Goal: Information Seeking & Learning: Learn about a topic

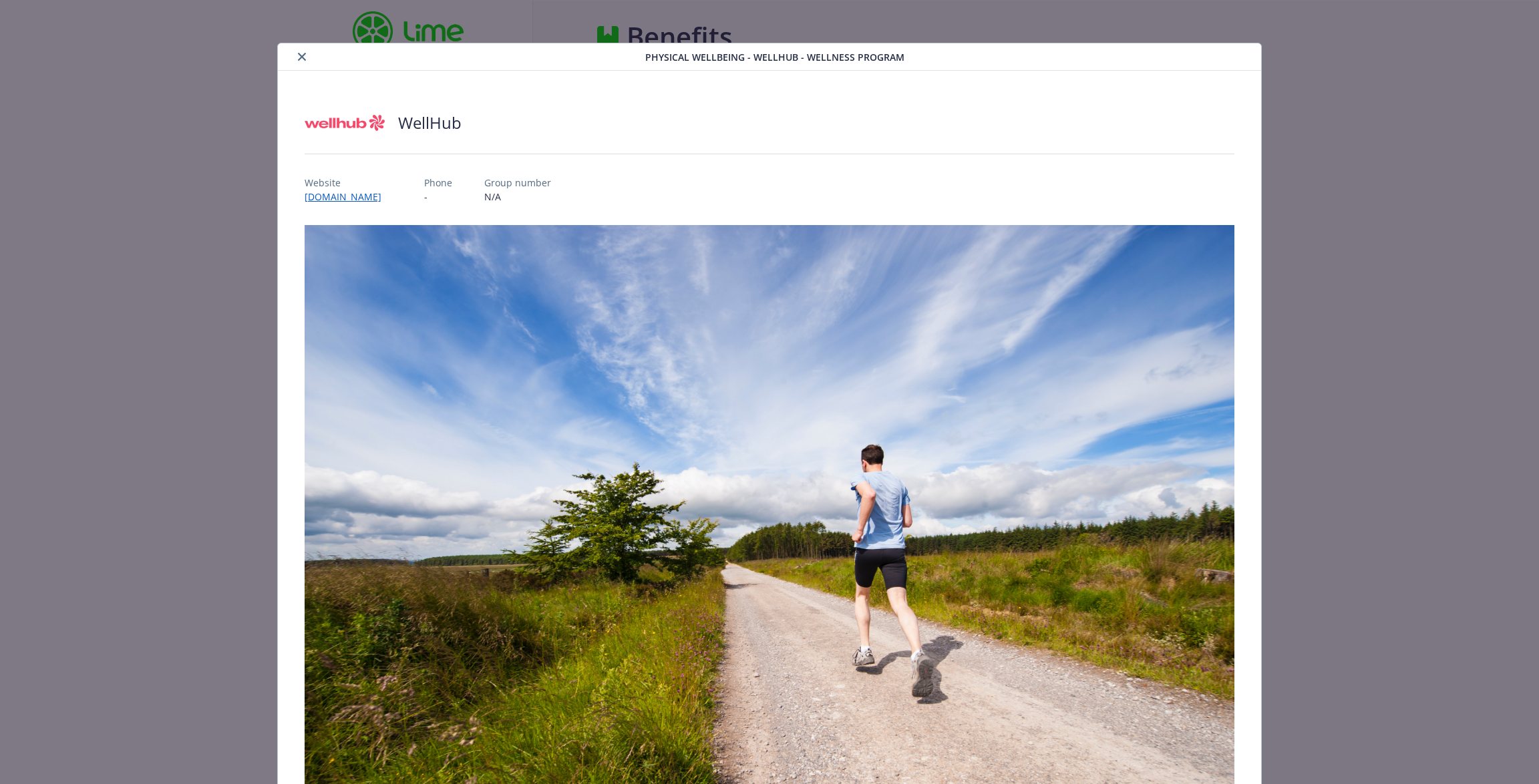
scroll to position [41, 0]
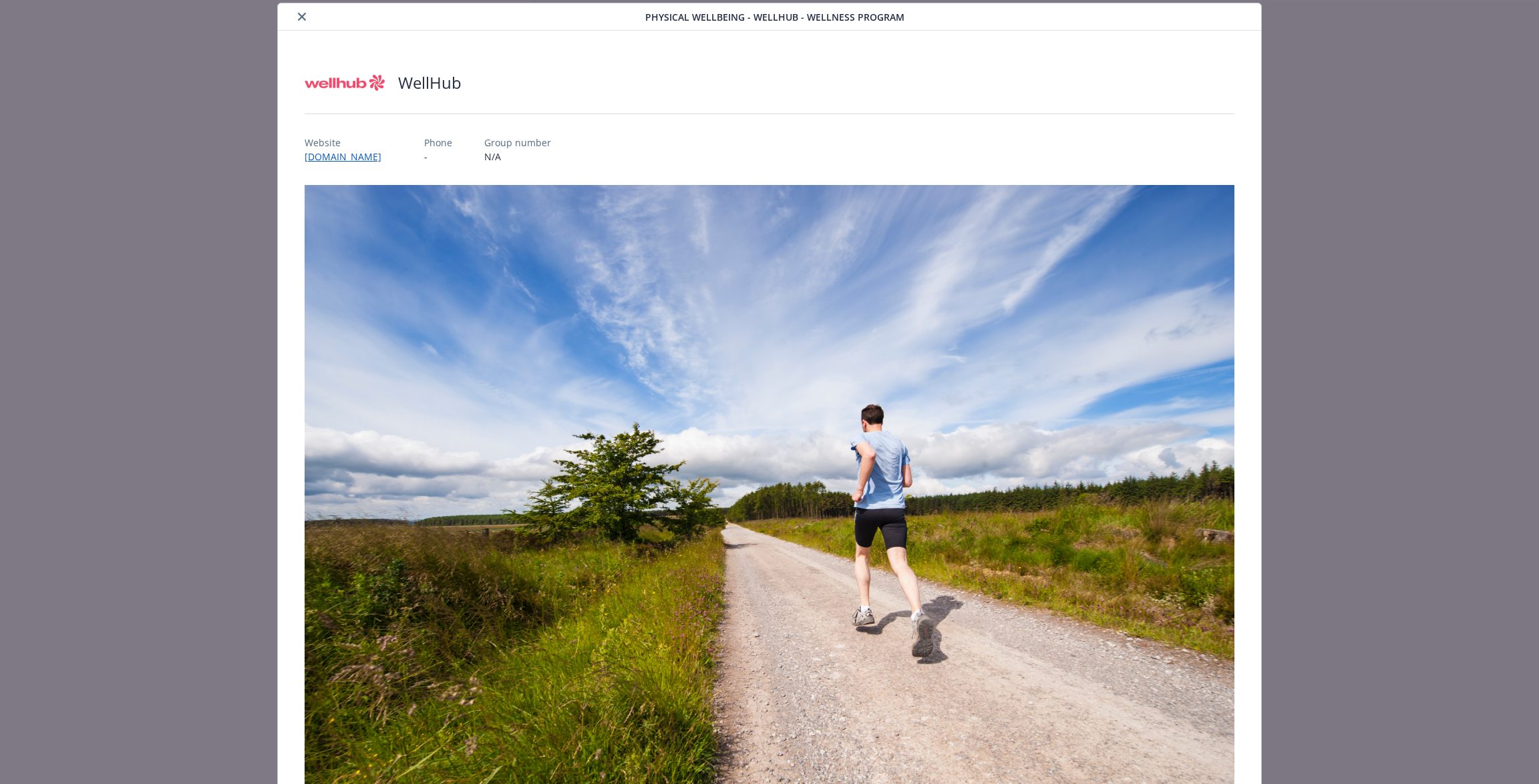
click at [299, 22] on button "close" at bounding box center [302, 17] width 16 height 16
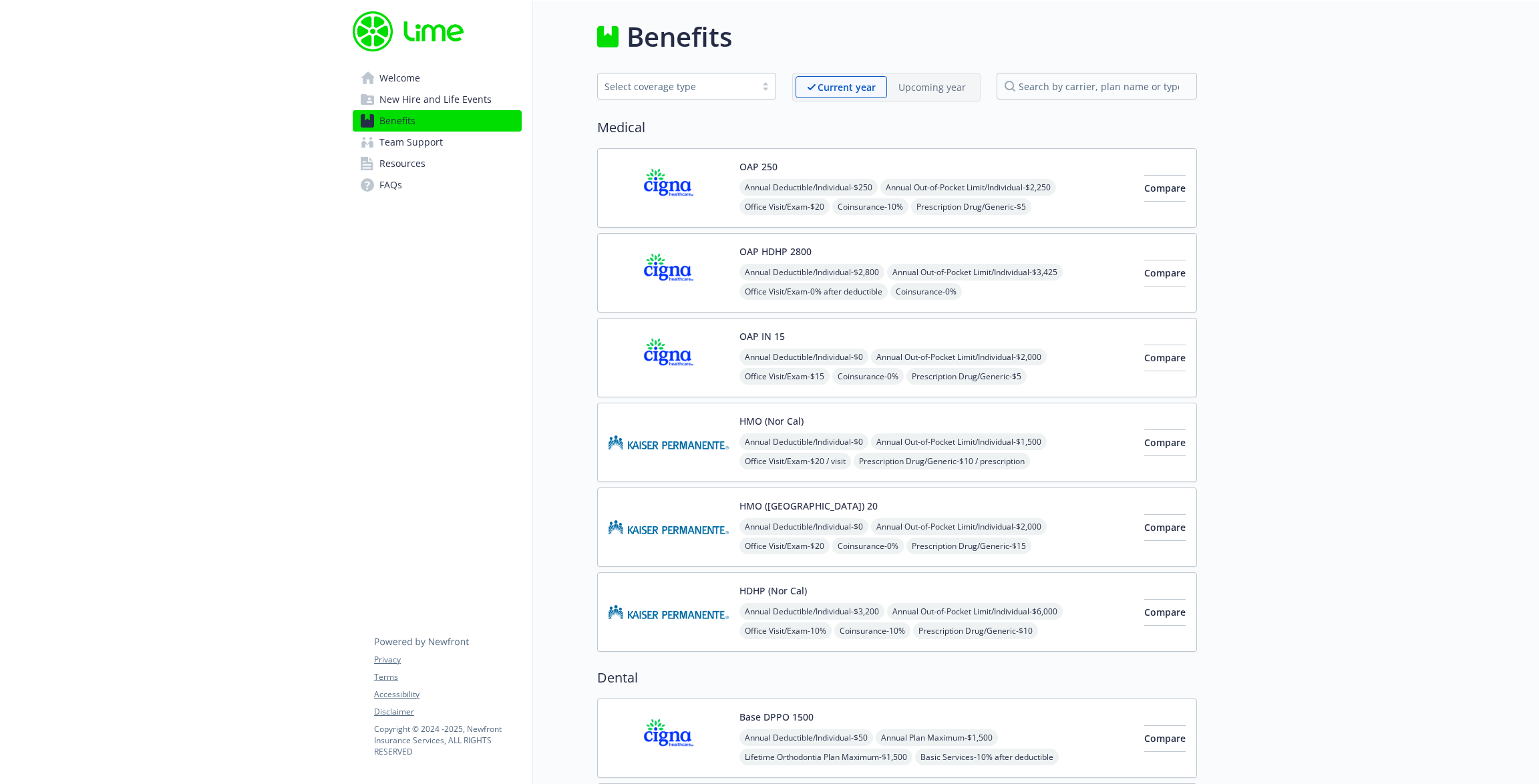
click at [398, 83] on span "Welcome" at bounding box center [399, 78] width 41 height 22
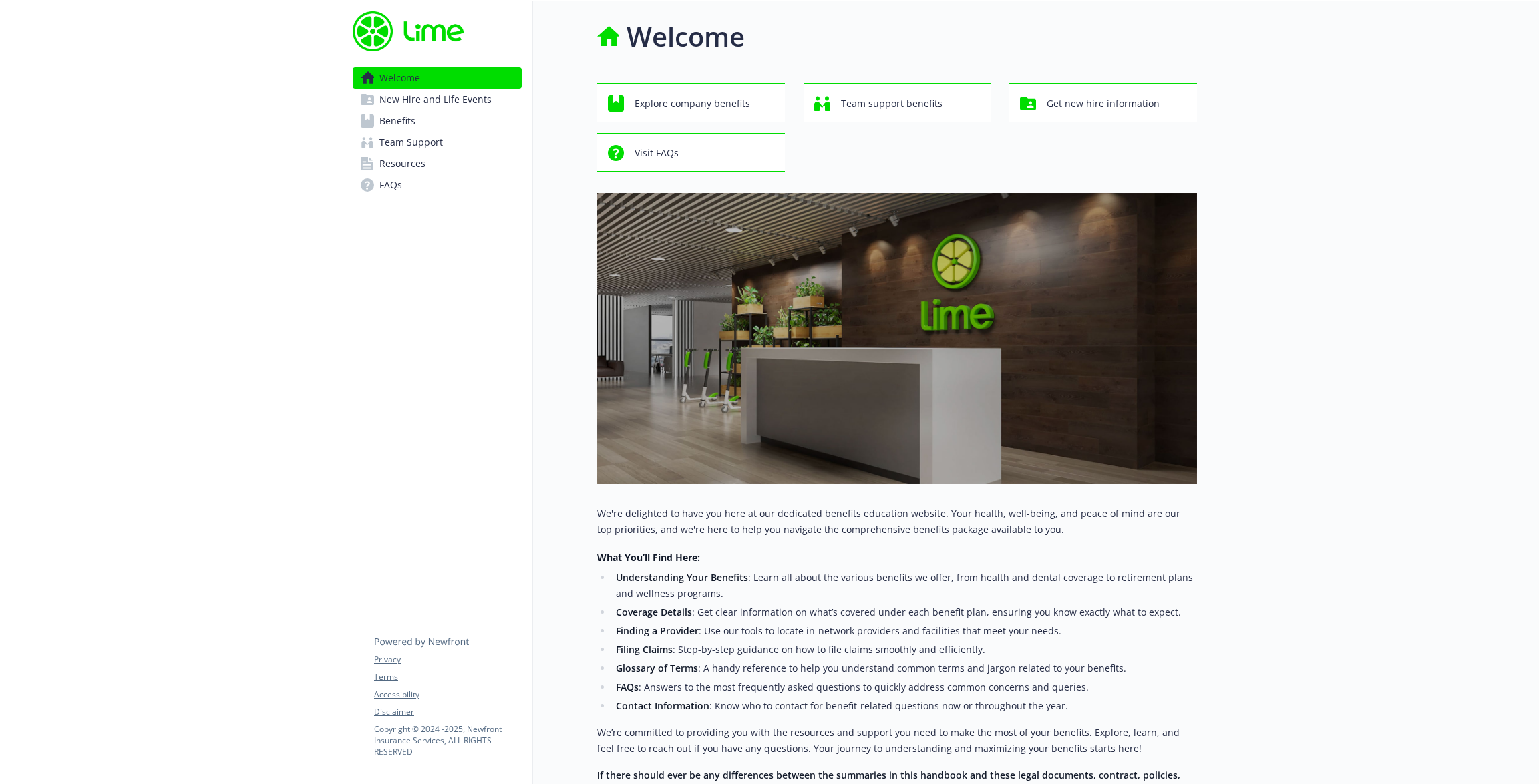
scroll to position [140, 0]
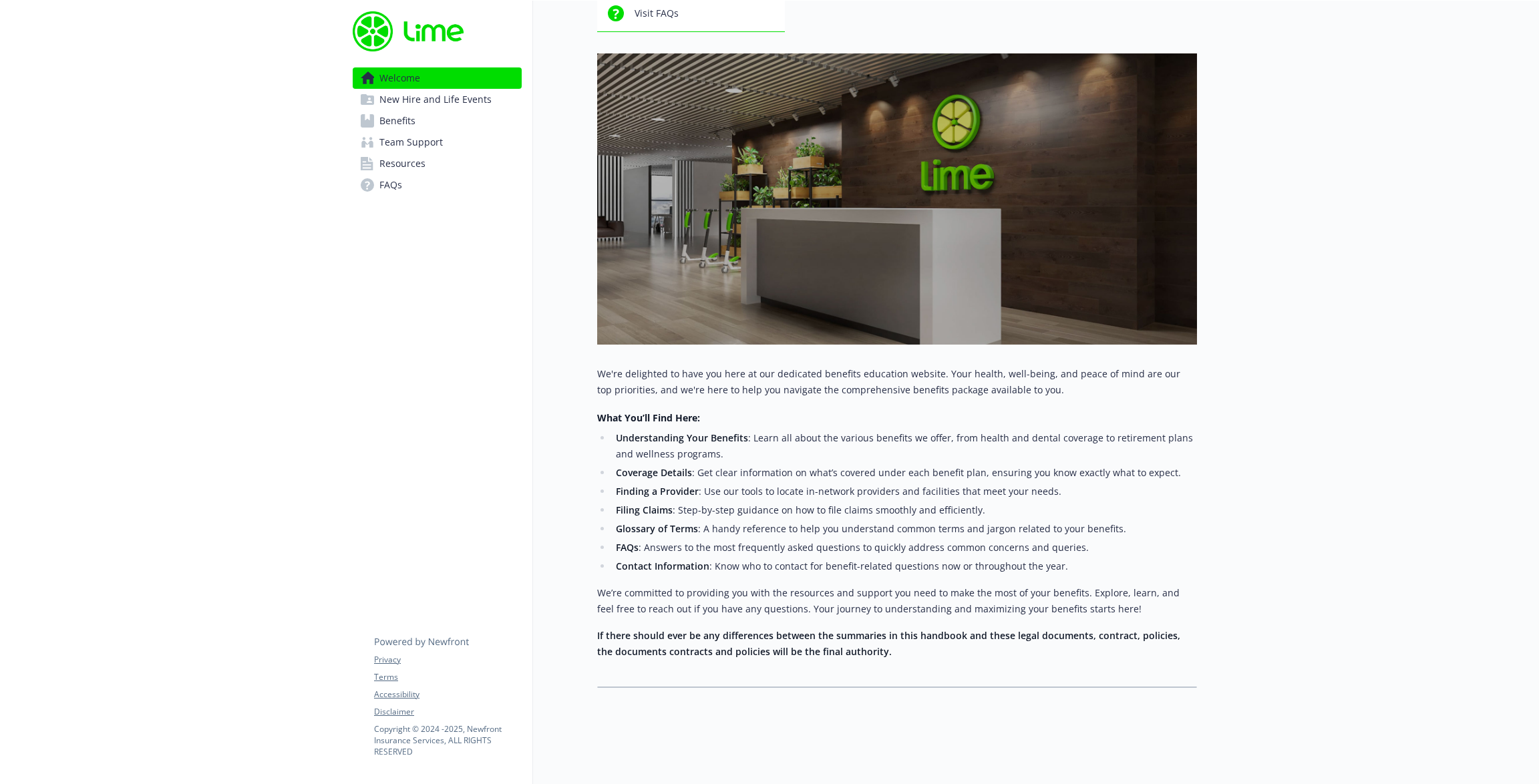
click at [394, 185] on span "FAQs" at bounding box center [390, 185] width 23 height 22
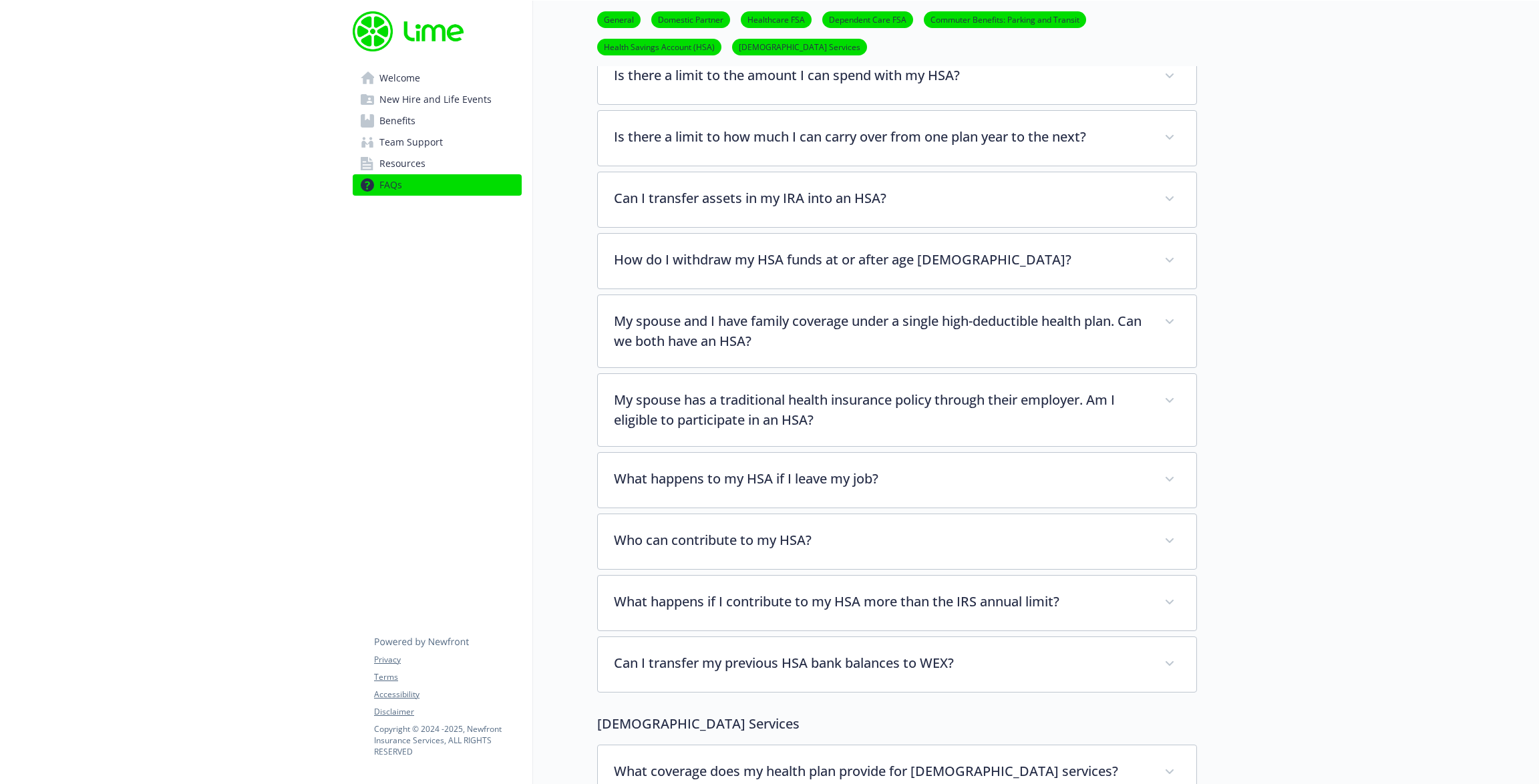
scroll to position [2795, 0]
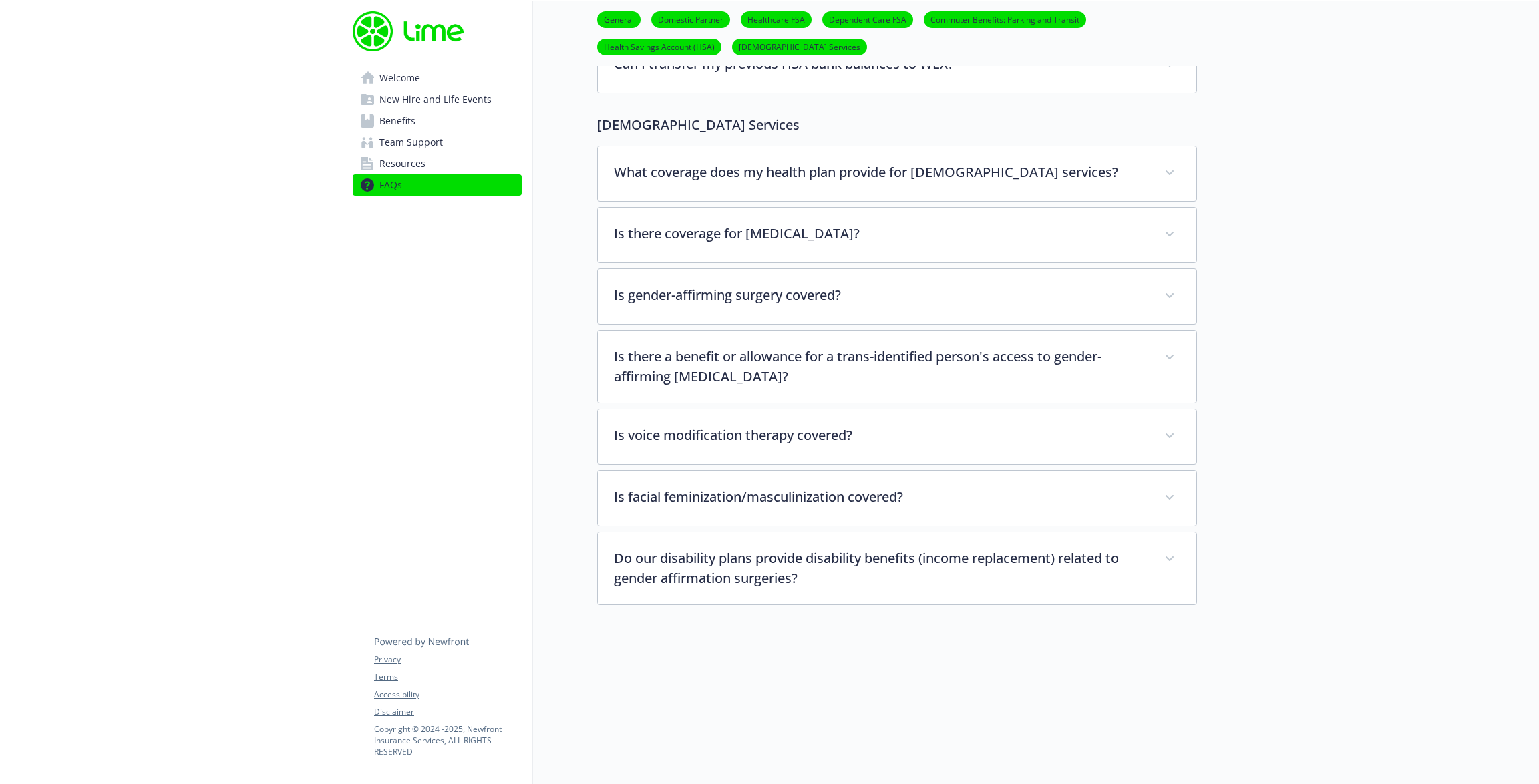
click at [418, 162] on span "Resources" at bounding box center [402, 164] width 46 height 22
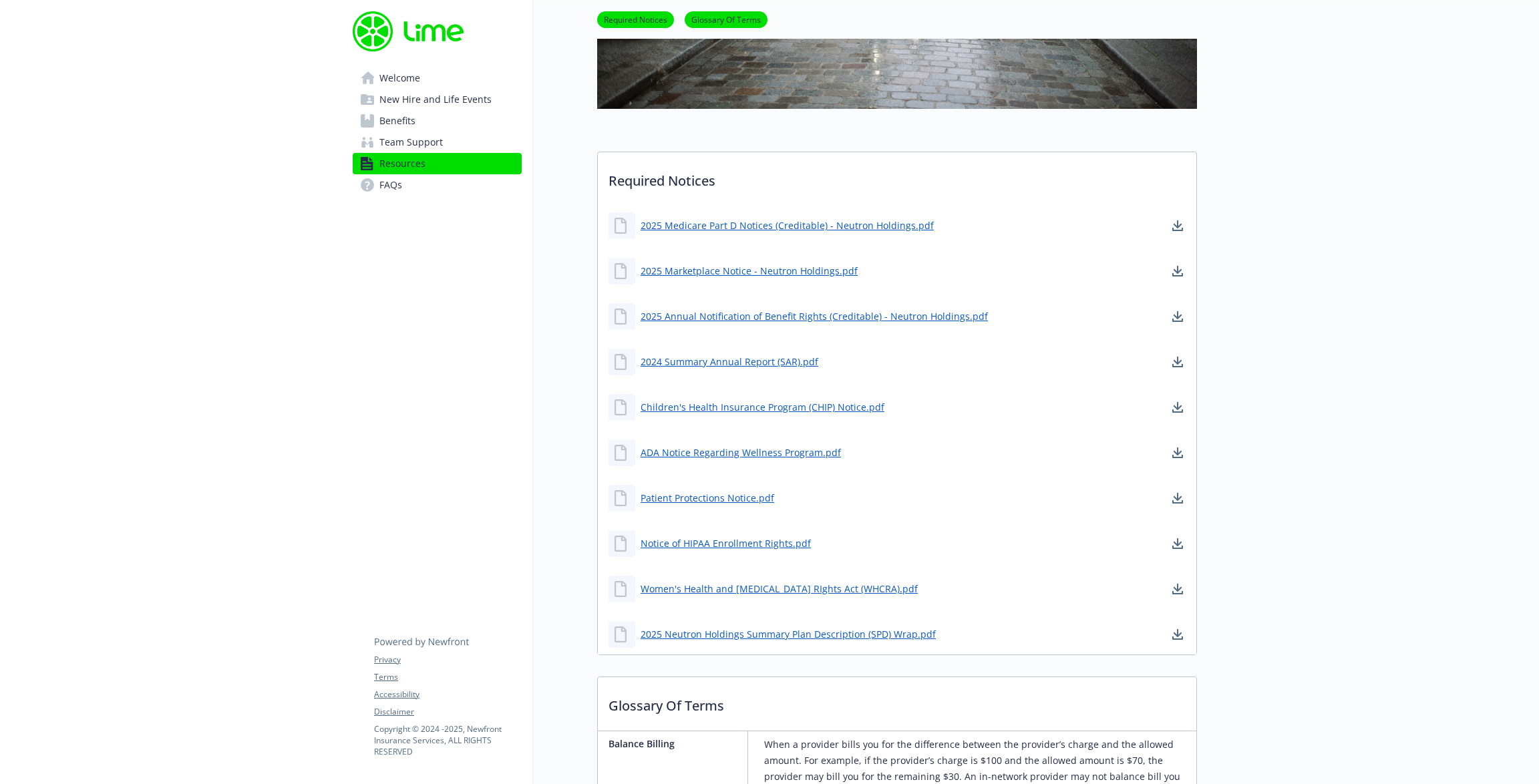
scroll to position [406, 0]
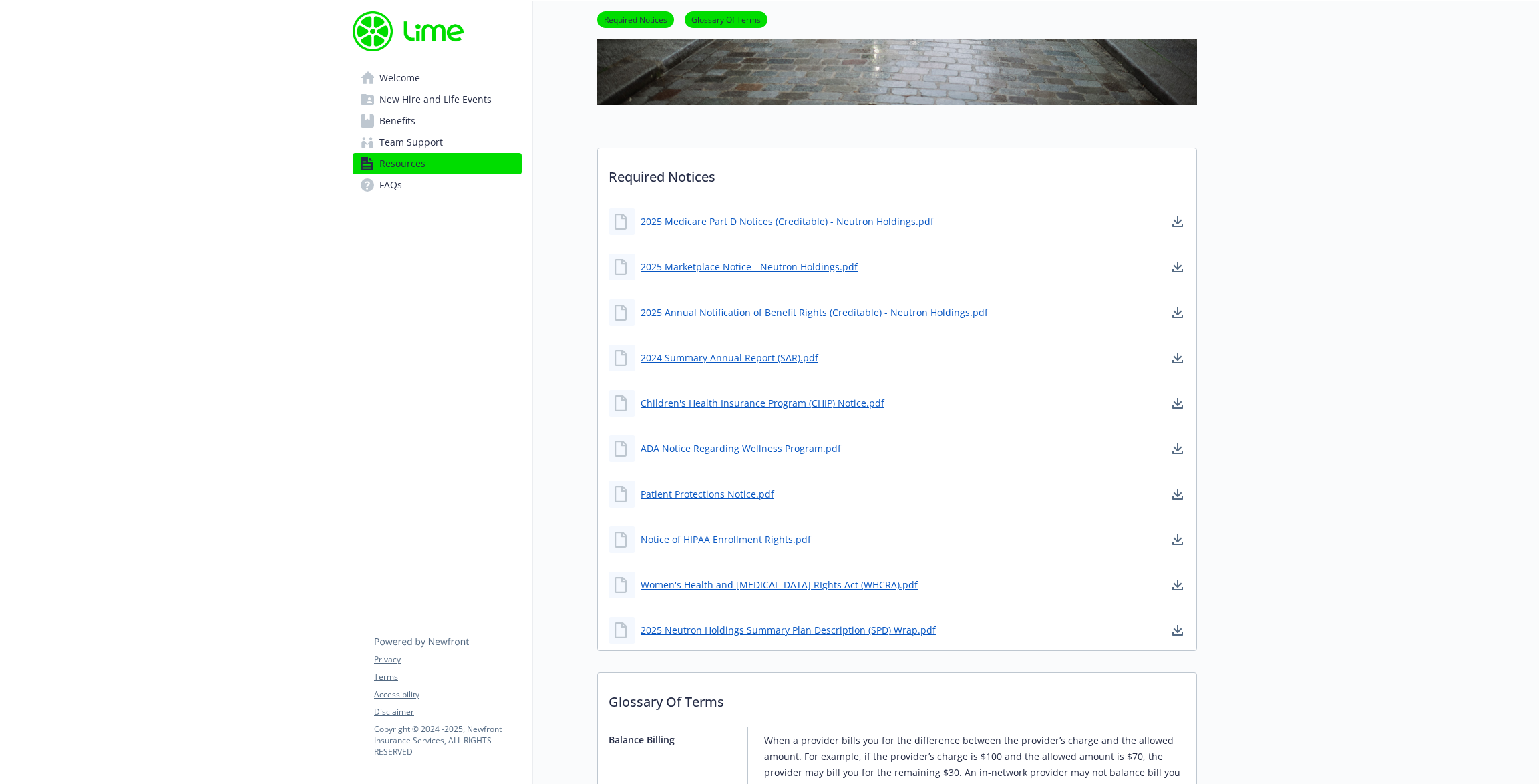
click at [414, 127] on span "Benefits" at bounding box center [397, 121] width 36 height 22
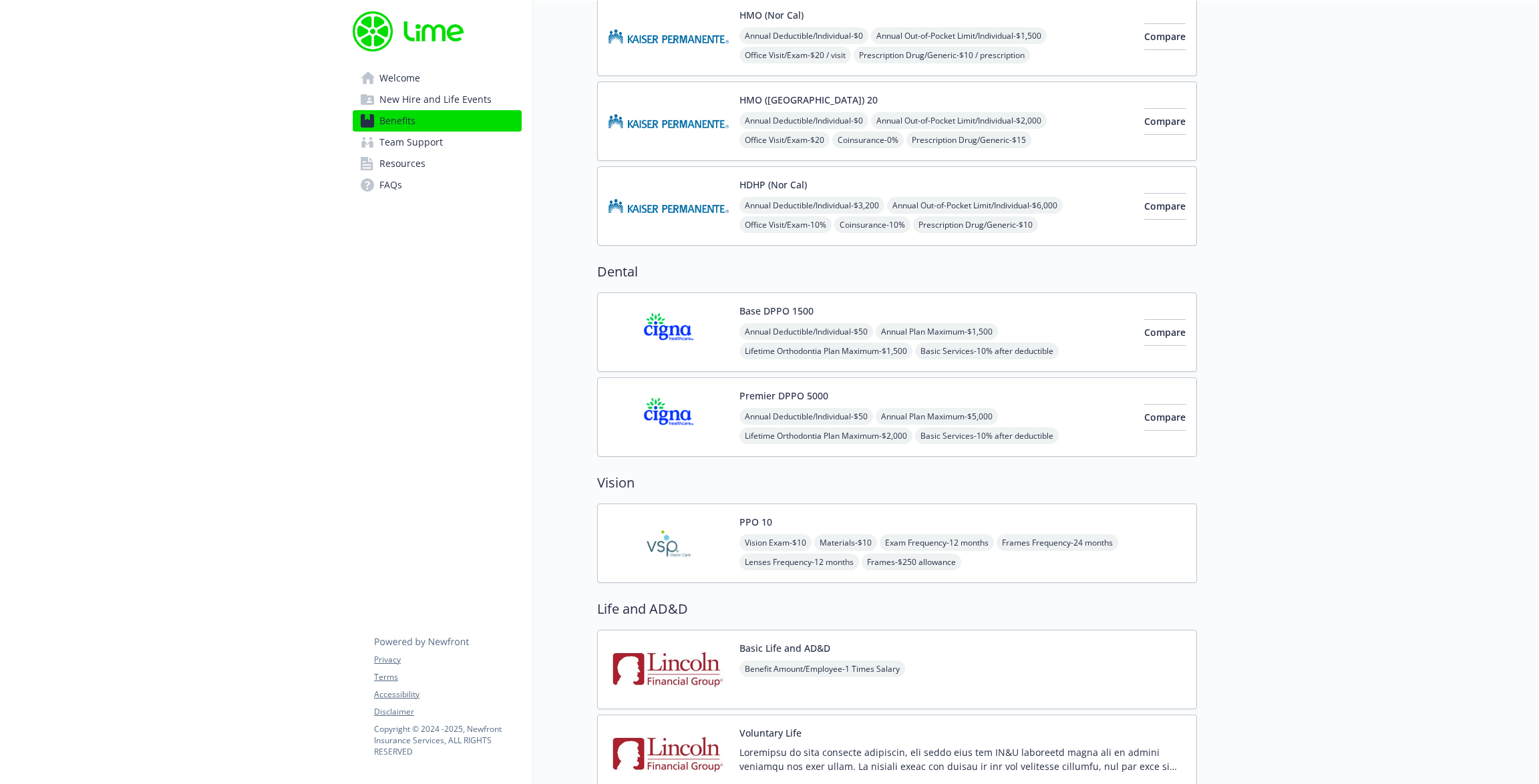
click at [412, 183] on link "FAQs" at bounding box center [438, 185] width 169 height 22
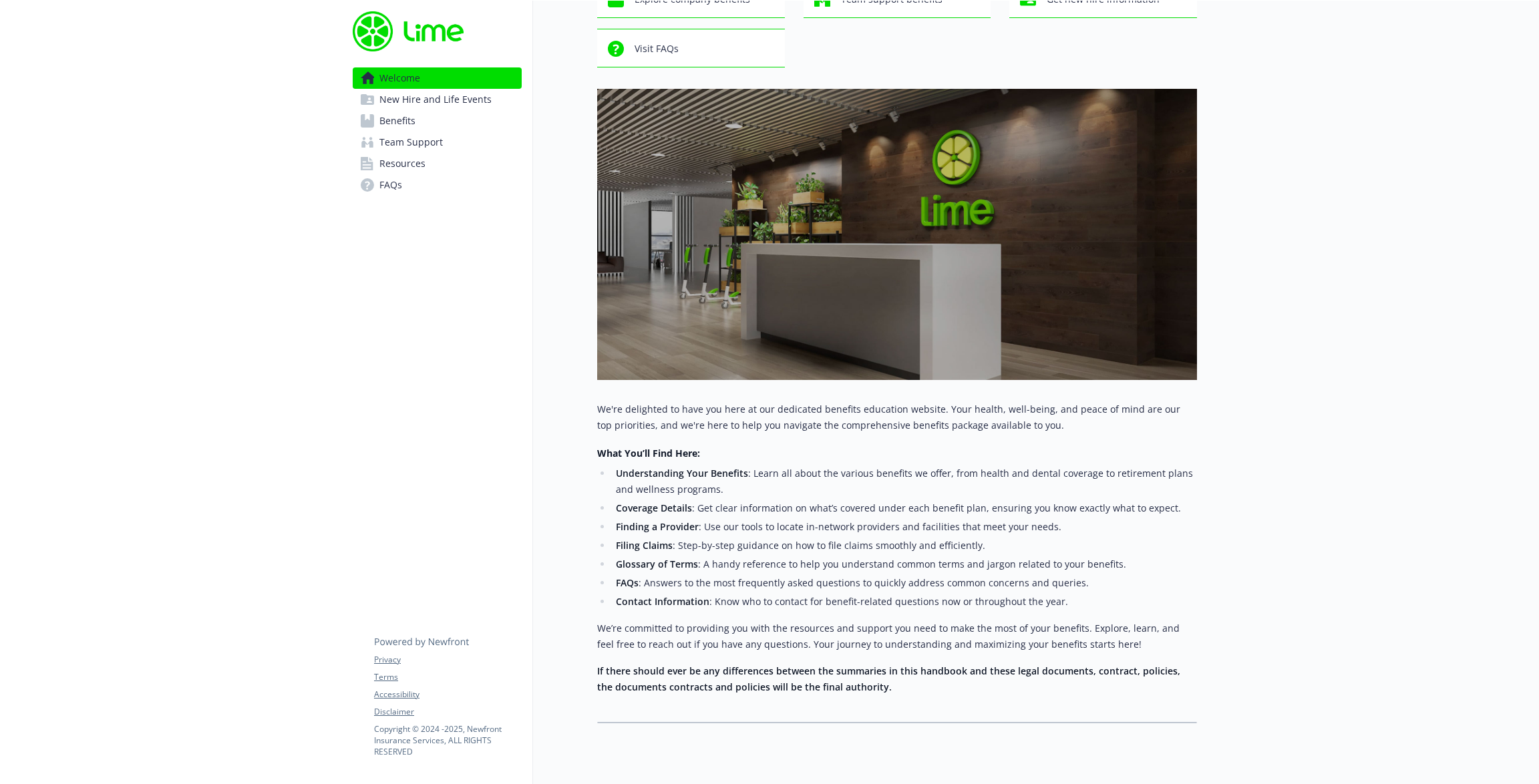
scroll to position [140, 0]
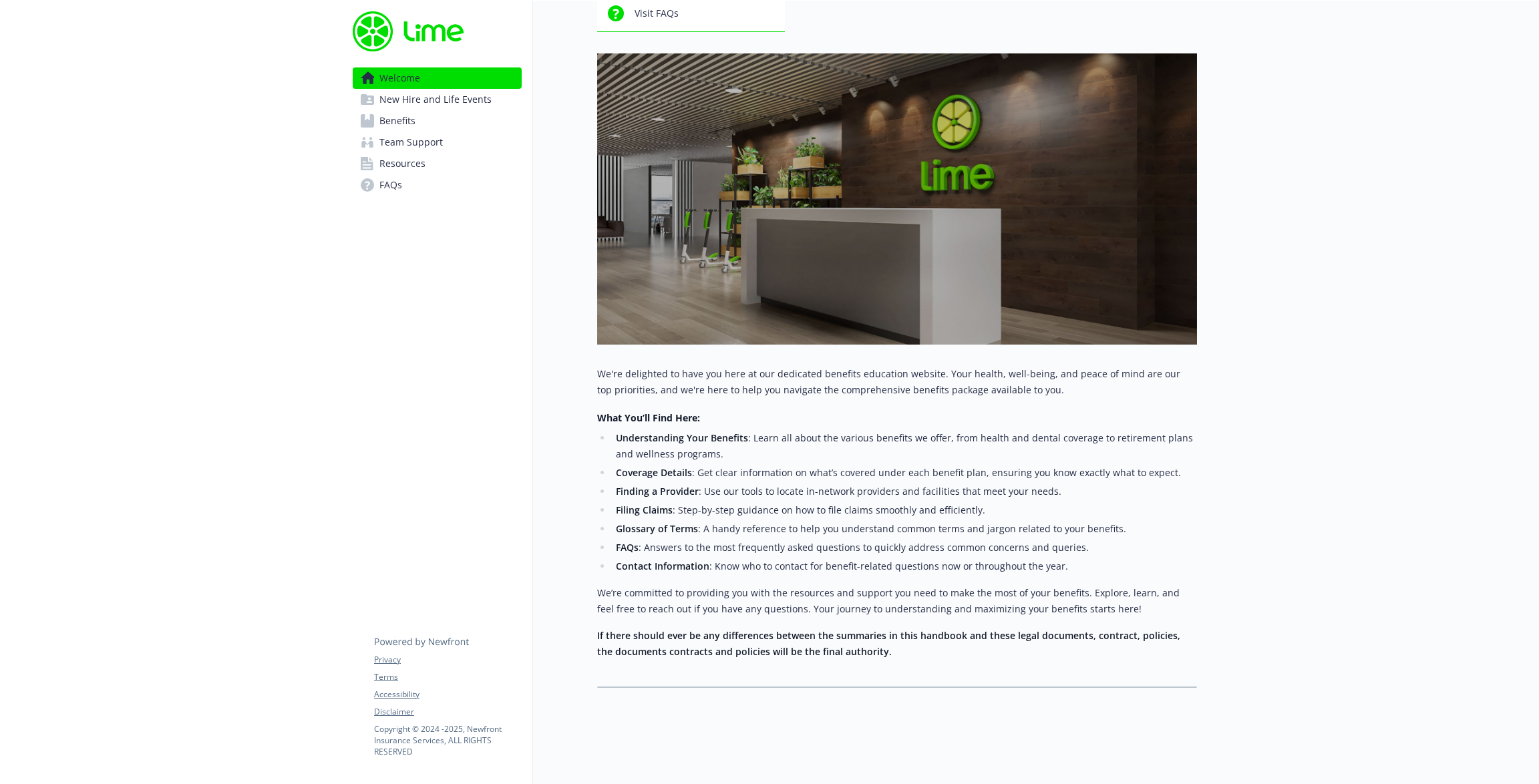
click at [404, 124] on span "Benefits" at bounding box center [397, 121] width 36 height 22
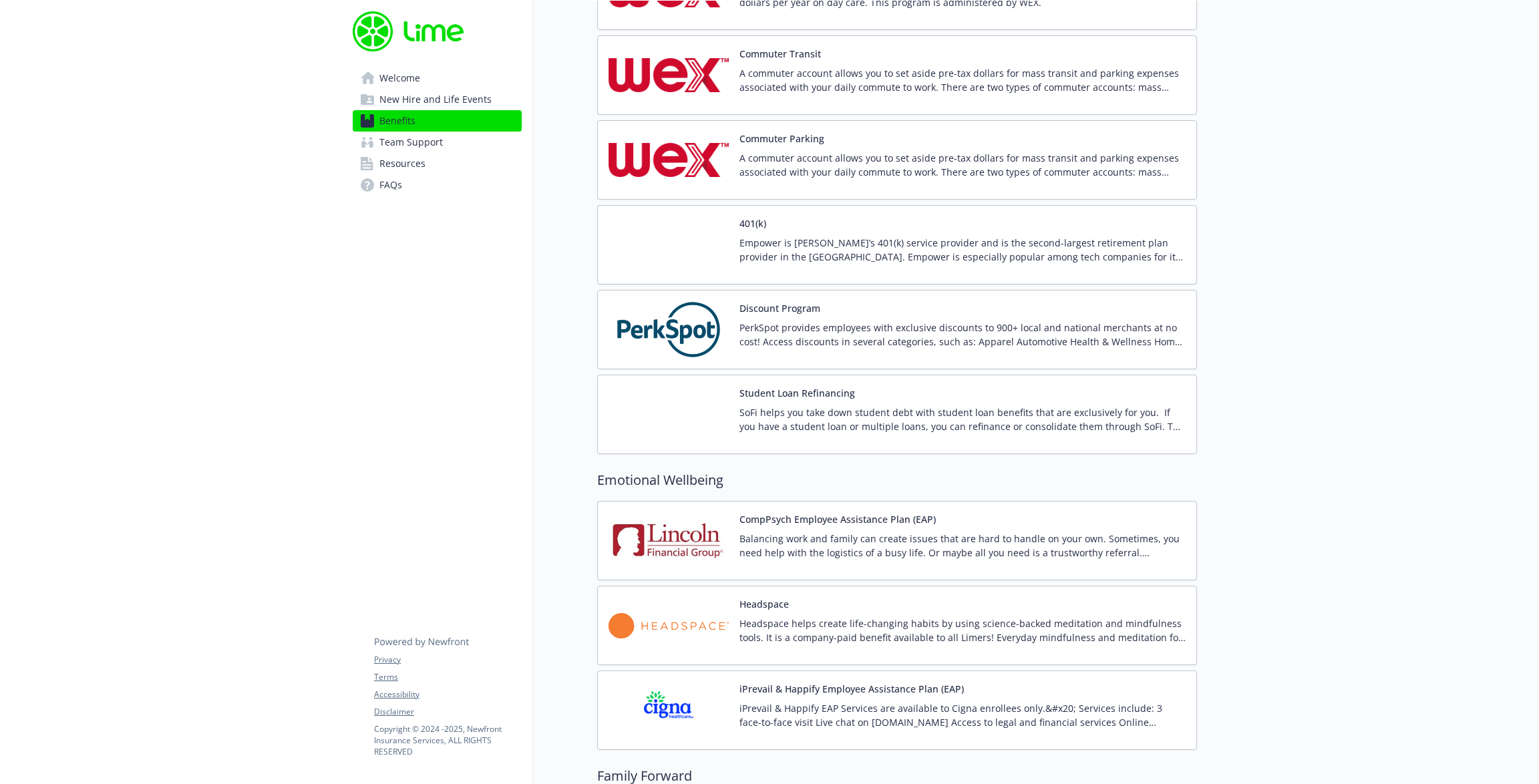
scroll to position [2709, 0]
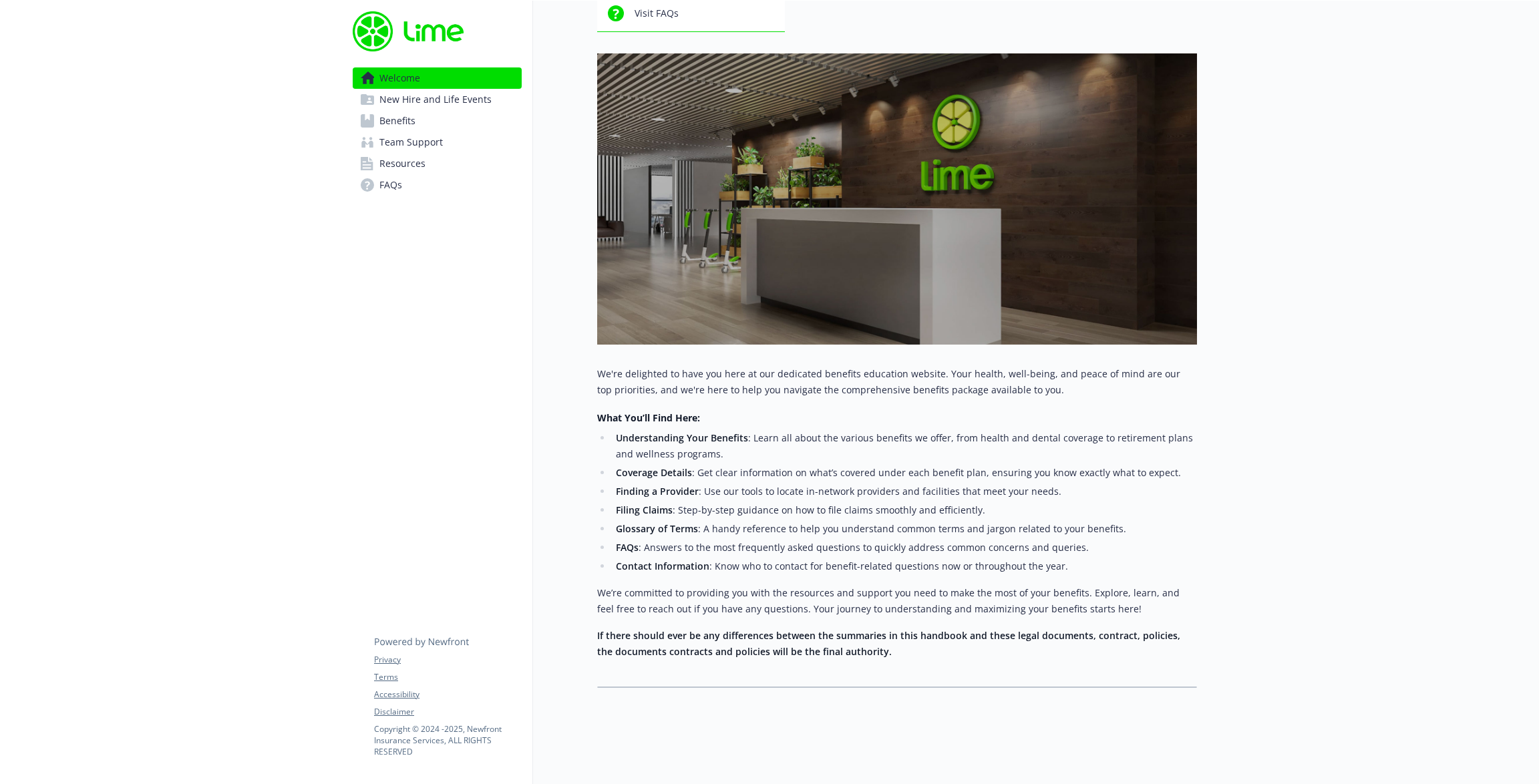
scroll to position [140, 0]
